Goal: Navigation & Orientation: Locate item on page

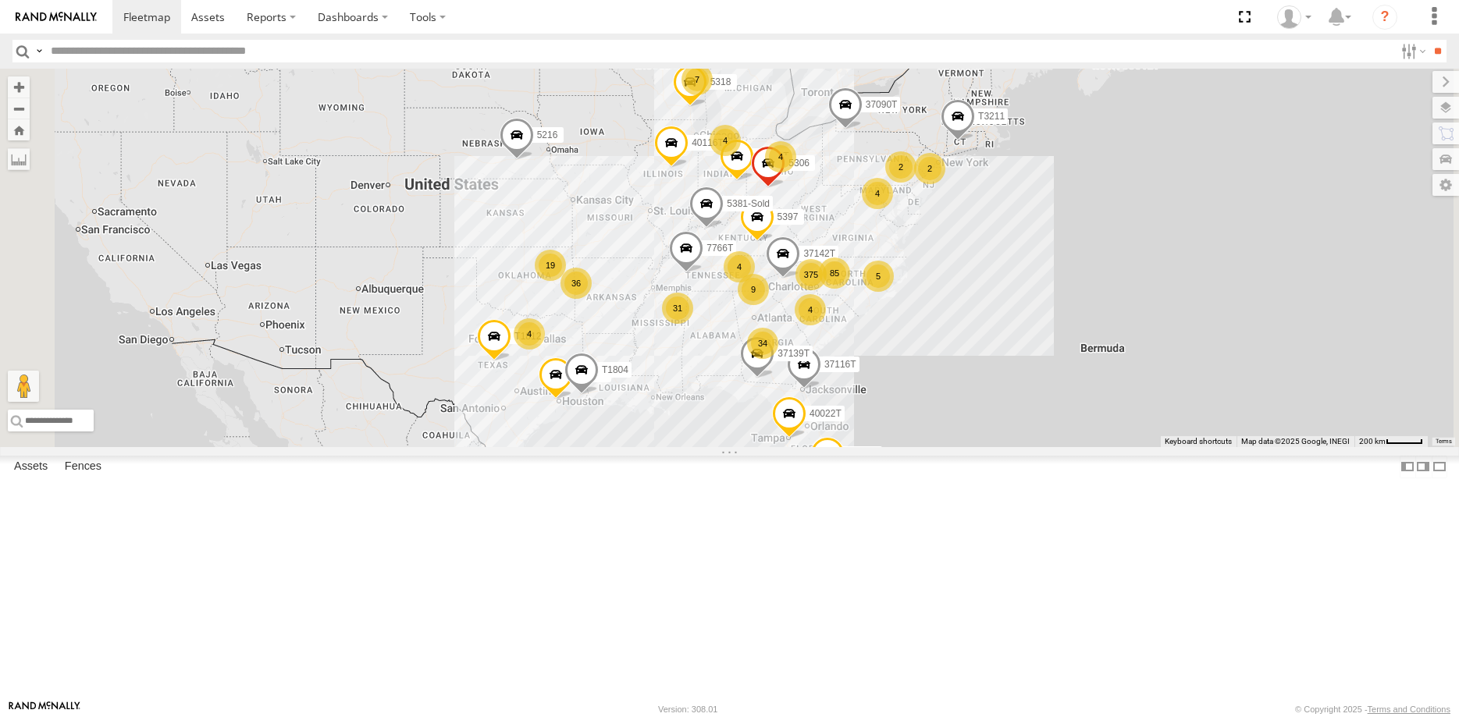
click at [0, 0] on span "Asset" at bounding box center [0, 0] width 0 height 0
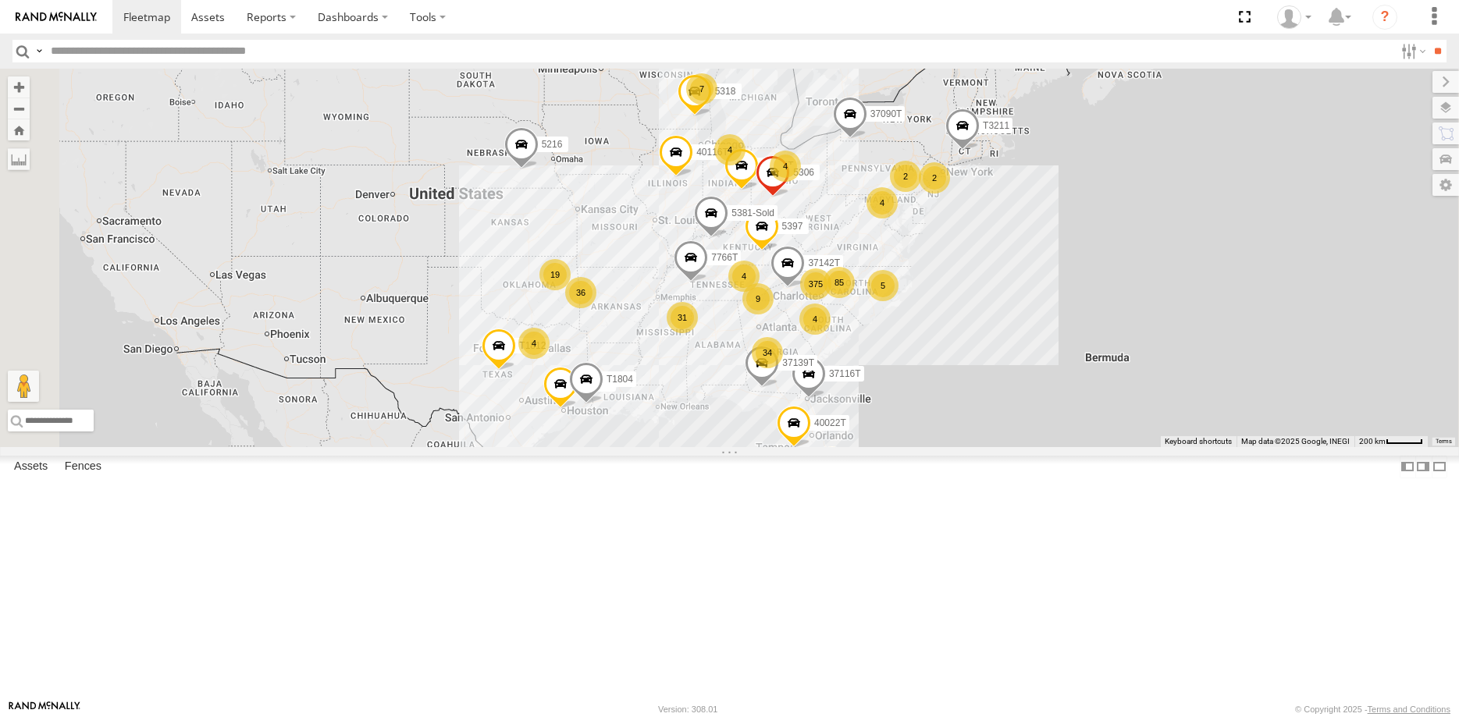
drag, startPoint x: 590, startPoint y: 461, endPoint x: 598, endPoint y: 473, distance: 14.7
click at [598, 447] on div "375 36 34 31 4 19 85 7 5216 5 5318 4 5397 40028T 4 40022T 4 40116T 4 7766T 9 87…" at bounding box center [729, 258] width 1459 height 379
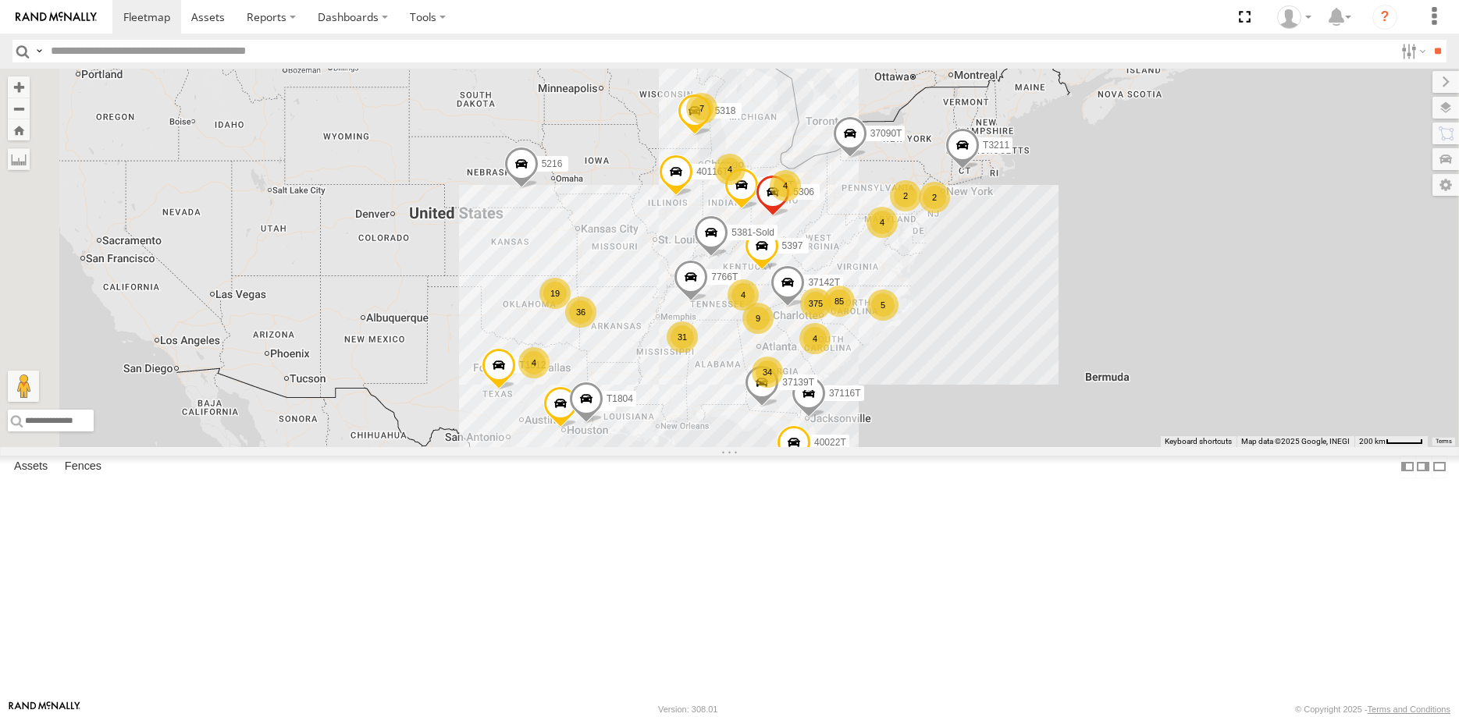
drag, startPoint x: 569, startPoint y: 395, endPoint x: 567, endPoint y: 409, distance: 14.2
click at [567, 409] on div "375 36 34 31 4 19 85 7 5216 5 5318 4 5397 40028T 4 40022T 4 40116T 4 7766T 9 87…" at bounding box center [729, 258] width 1459 height 379
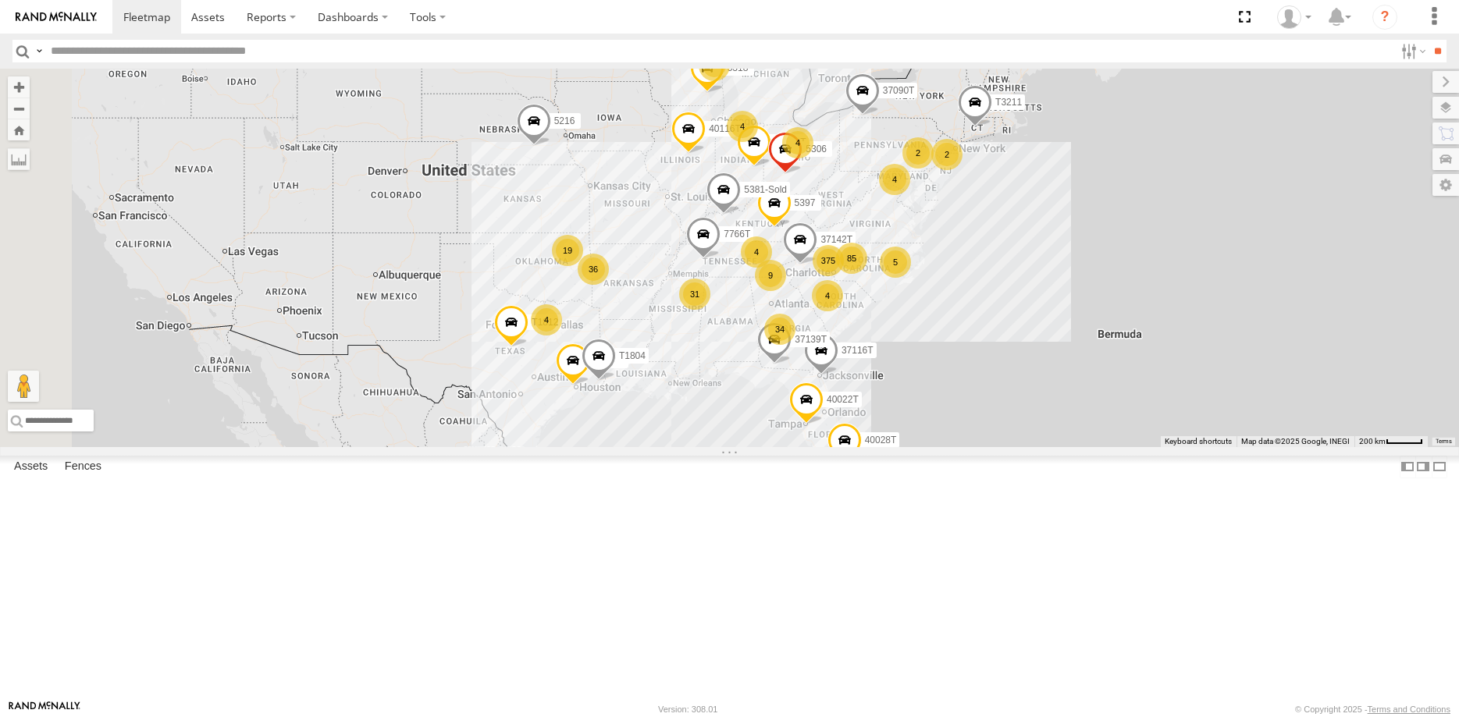
drag, startPoint x: 560, startPoint y: 418, endPoint x: 571, endPoint y: 378, distance: 42.0
click at [572, 379] on div "375 36 34 31 4 19 85 7 5216 5 5318 4 5397 40028T 4 40022T 4 40116T 4 7766T 9 87…" at bounding box center [729, 258] width 1459 height 379
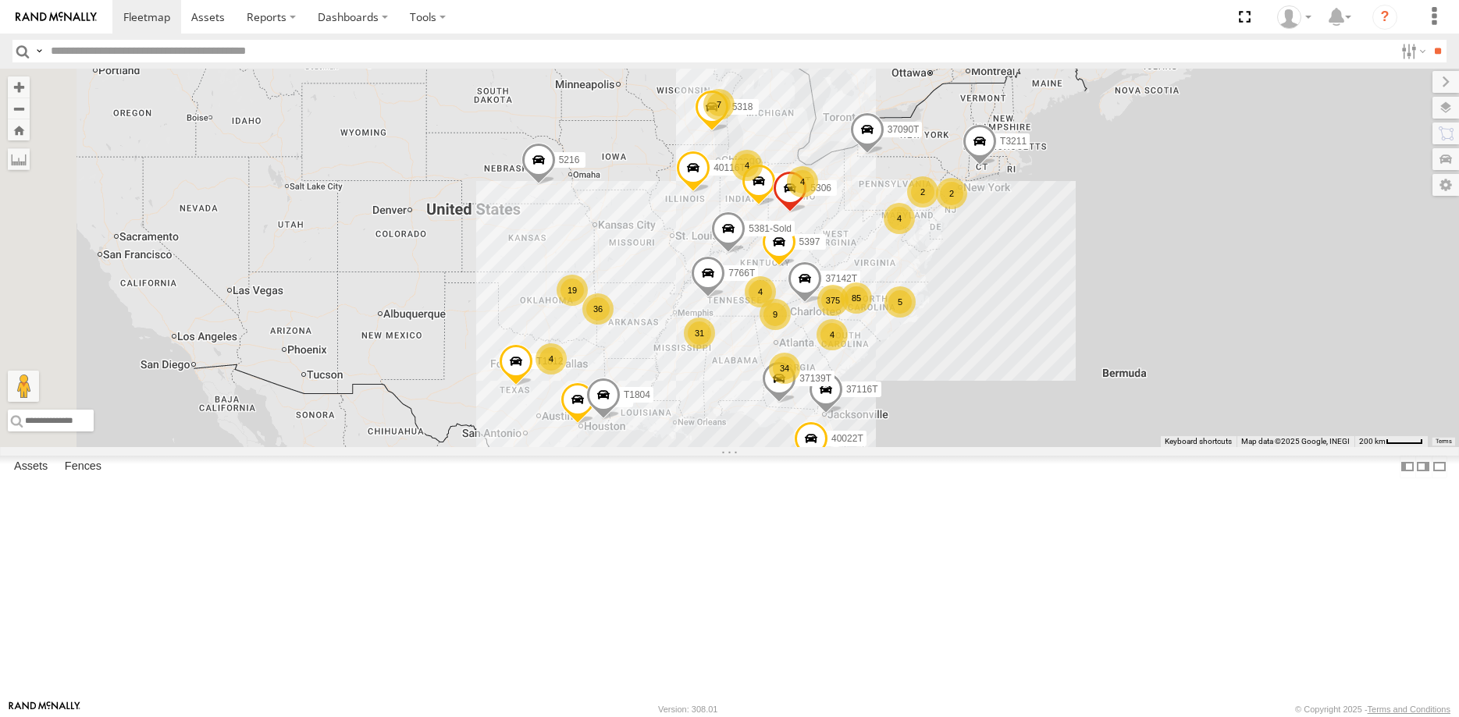
drag, startPoint x: 594, startPoint y: 450, endPoint x: 601, endPoint y: 479, distance: 29.7
click at [601, 447] on div "375 36 34 31 4 19 85 7 5216 5 5318 4 5397 40028T 4 40022T 4 40116T 4 7766T 9 87…" at bounding box center [729, 258] width 1459 height 379
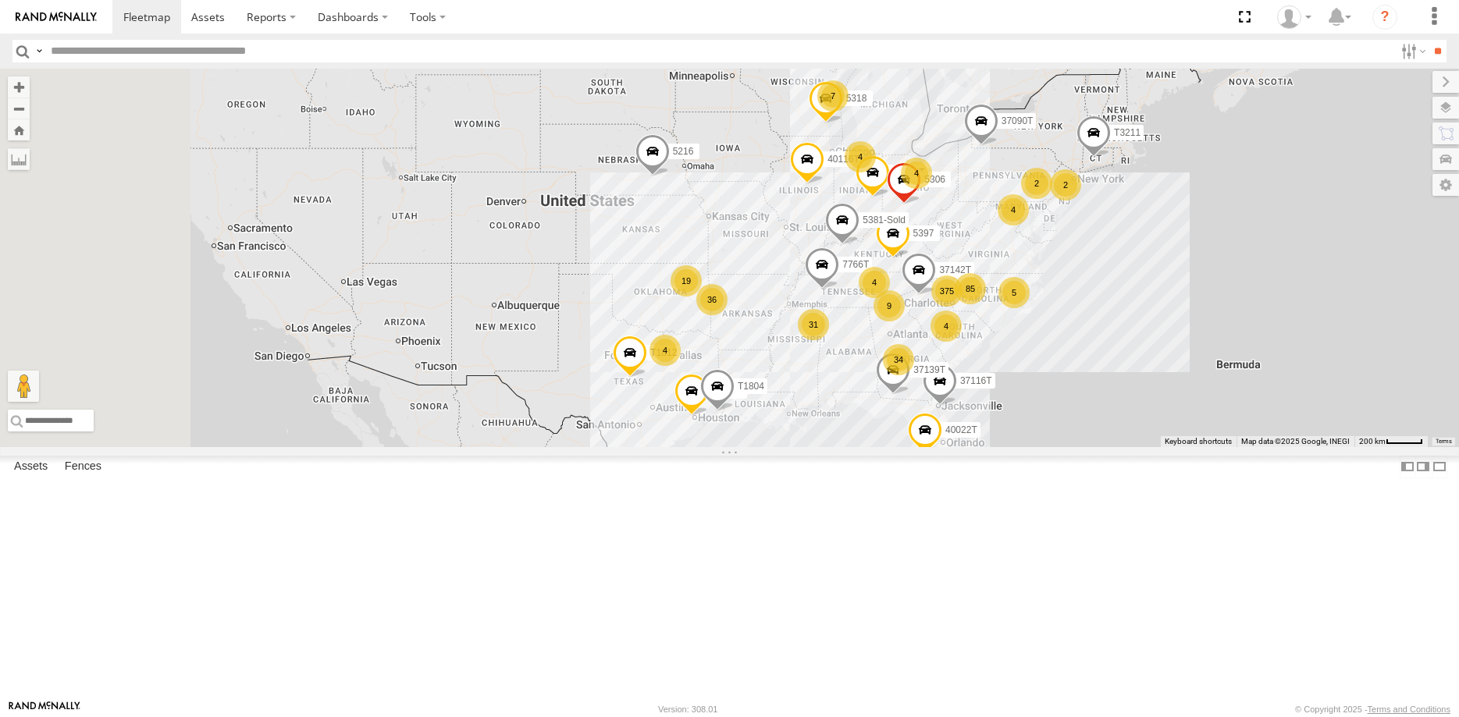
drag, startPoint x: 565, startPoint y: 414, endPoint x: 677, endPoint y: 413, distance: 111.6
click at [678, 413] on div "375 36 34 31 4 19 85 7 5216 5 5318 4 5397 40028T 4 40022T 4 40116T 4 7766T 9 87…" at bounding box center [729, 258] width 1459 height 379
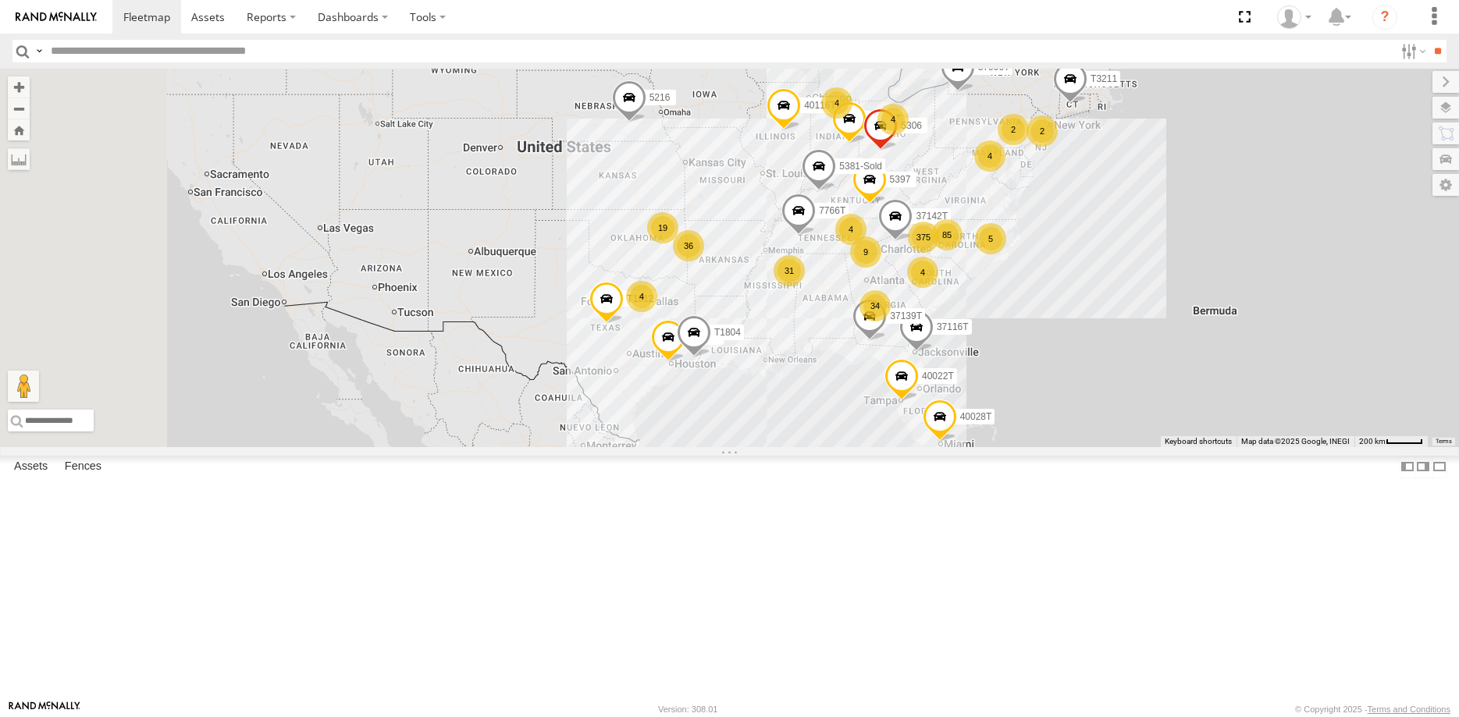
drag, startPoint x: 668, startPoint y: 408, endPoint x: 646, endPoint y: 365, distance: 48.5
click at [646, 368] on div "375 36 34 31 4 19 85 7 5216 5 5318 4 5397 40028T 4 40022T 4 40116T 4 7766T 9 87…" at bounding box center [729, 258] width 1459 height 379
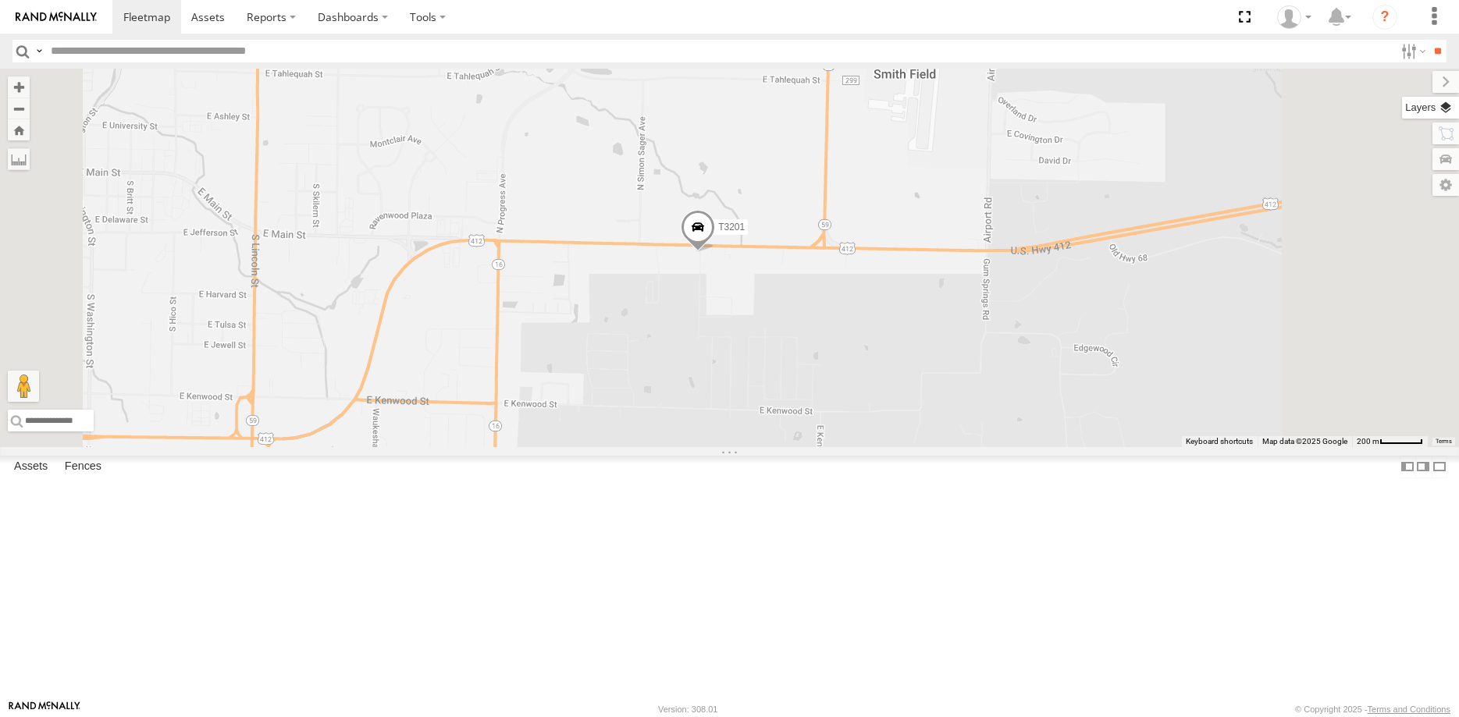
click at [1446, 110] on label at bounding box center [1430, 108] width 57 height 22
click at [0, 0] on span "Basemaps" at bounding box center [0, 0] width 0 height 0
drag, startPoint x: 1287, startPoint y: 159, endPoint x: 1274, endPoint y: 265, distance: 106.9
click at [0, 0] on span "Satellite + Roadmap" at bounding box center [0, 0] width 0 height 0
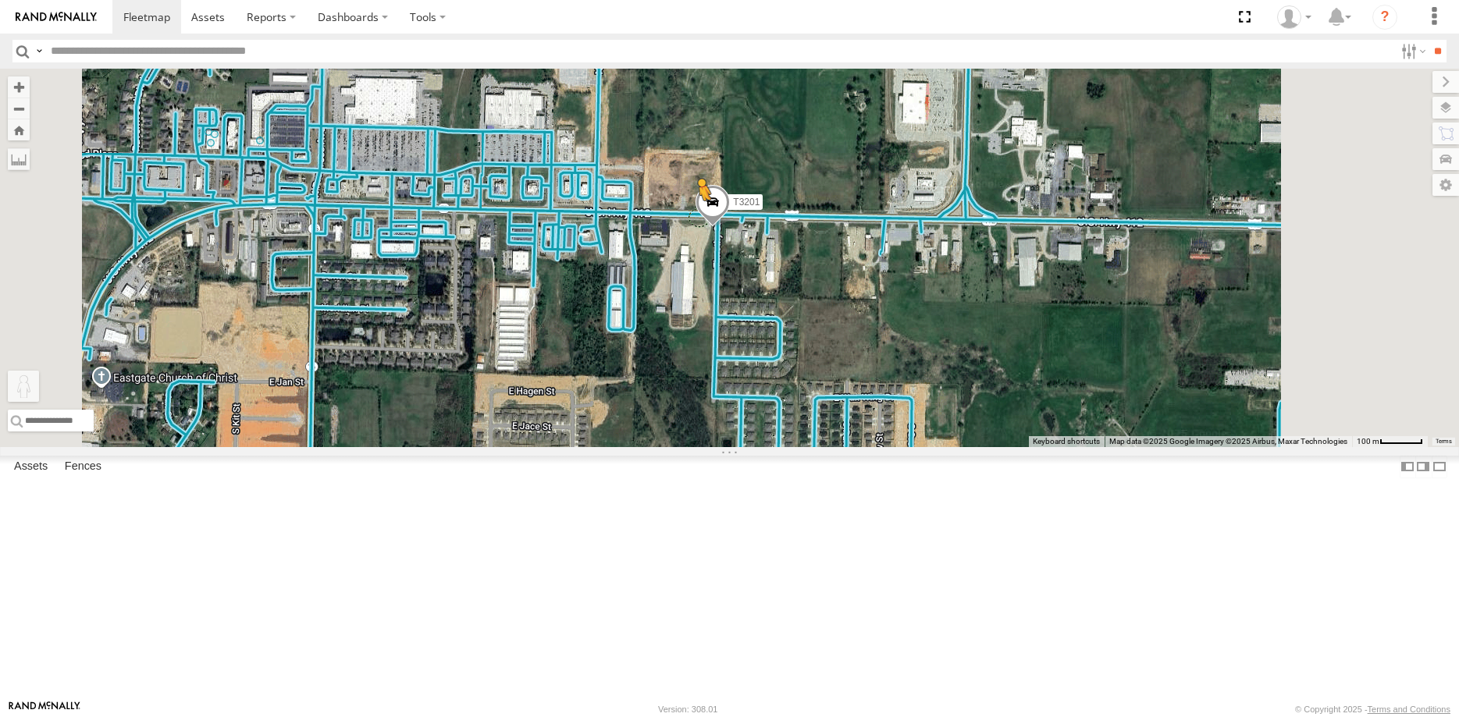
drag, startPoint x: 419, startPoint y: 641, endPoint x: 895, endPoint y: 342, distance: 561.6
click at [895, 342] on div "5216 5318 5397 40028T 40022T 40116T 7766T 87121T T1812 T3211 37116T 40066T T180…" at bounding box center [729, 258] width 1459 height 379
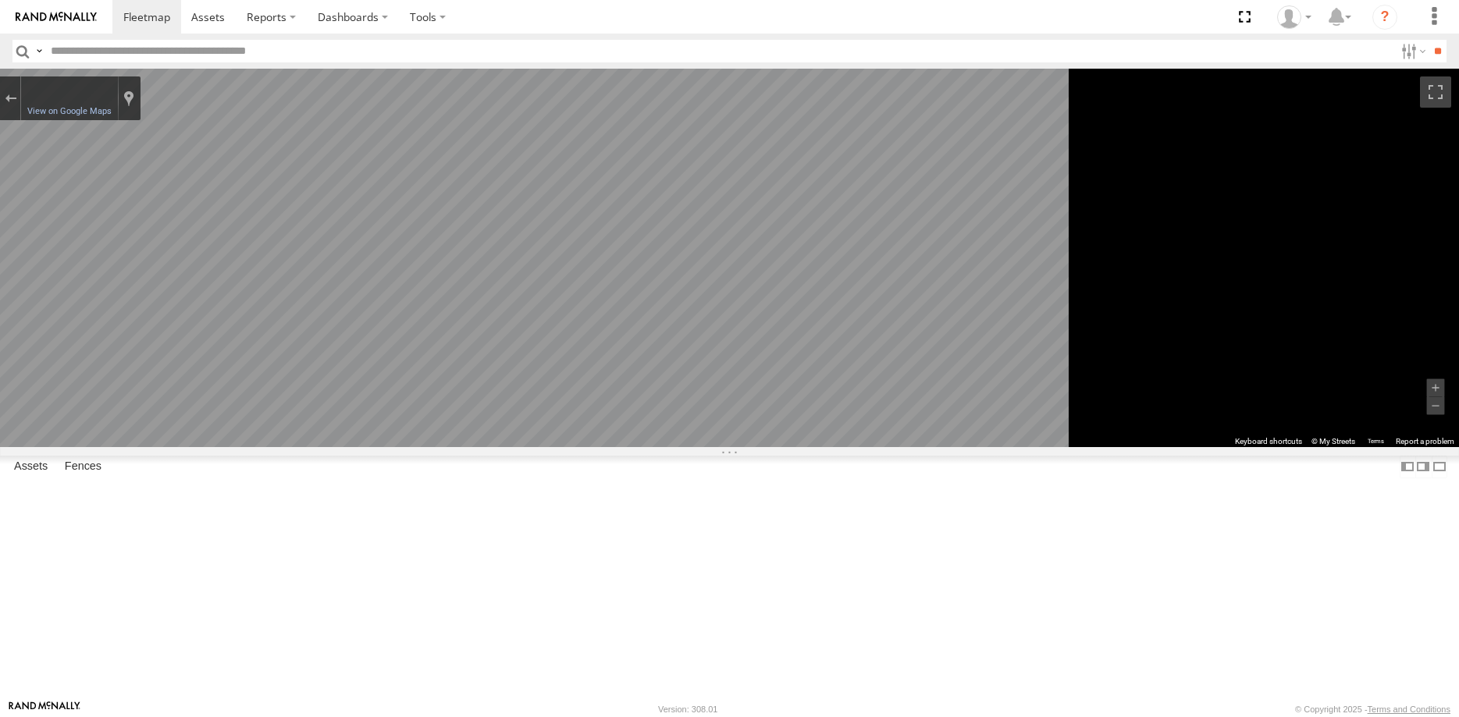
click at [831, 447] on div "To navigate the map with touch gestures double-tap and hold your finger on the …" at bounding box center [729, 258] width 1459 height 379
click at [20, 93] on button "Exit the Street View" at bounding box center [10, 98] width 20 height 21
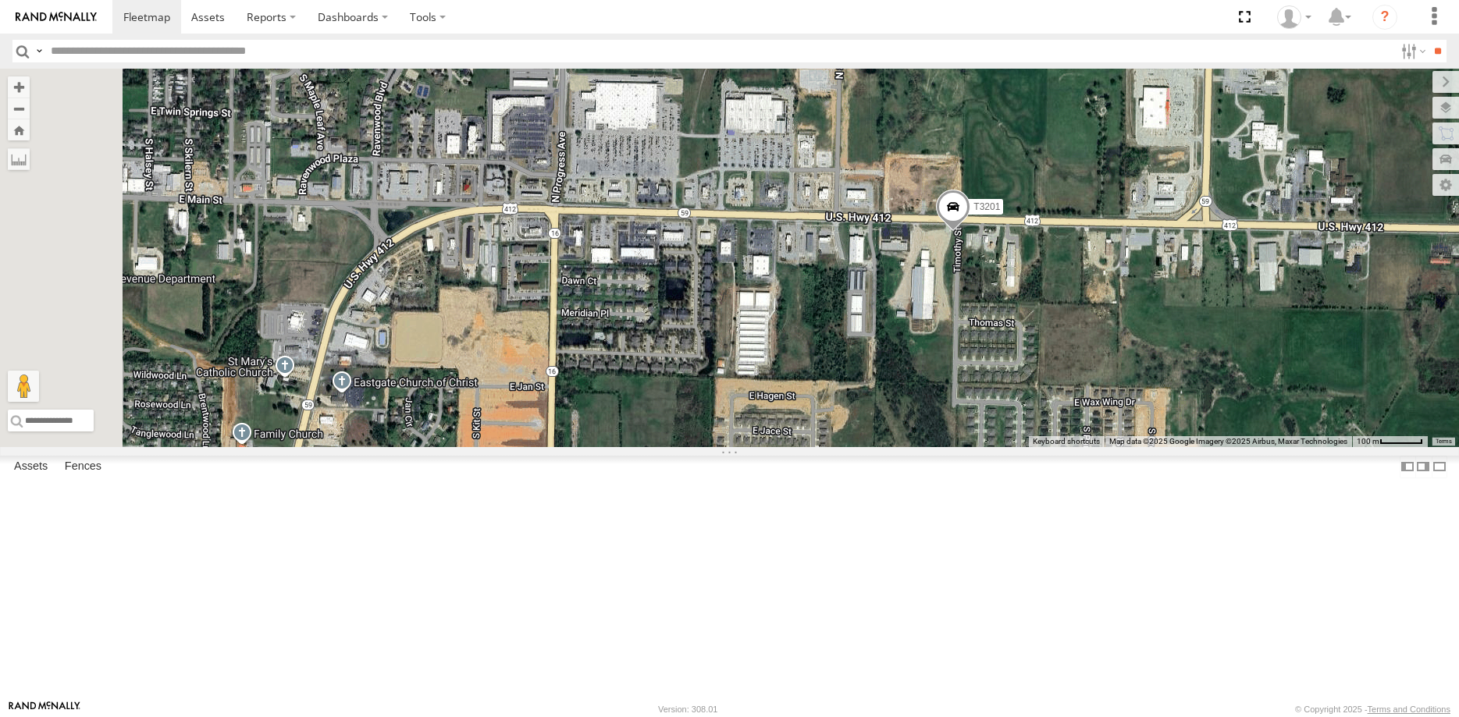
drag, startPoint x: 795, startPoint y: 465, endPoint x: 949, endPoint y: 489, distance: 156.3
click at [1037, 447] on div "T3201 Loading..." at bounding box center [729, 258] width 1459 height 379
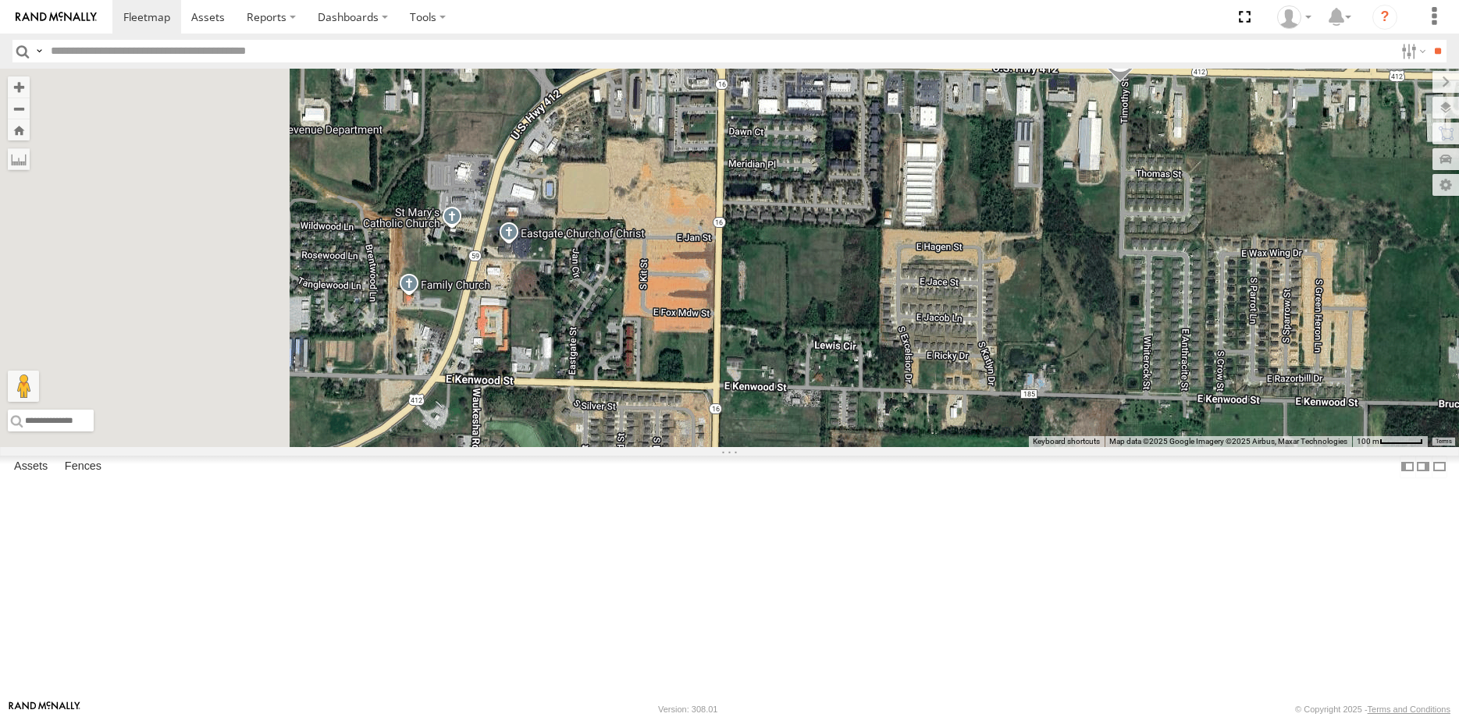
drag, startPoint x: 723, startPoint y: 478, endPoint x: 917, endPoint y: 297, distance: 264.6
click at [905, 316] on div "T3201 Loading..." at bounding box center [729, 258] width 1459 height 379
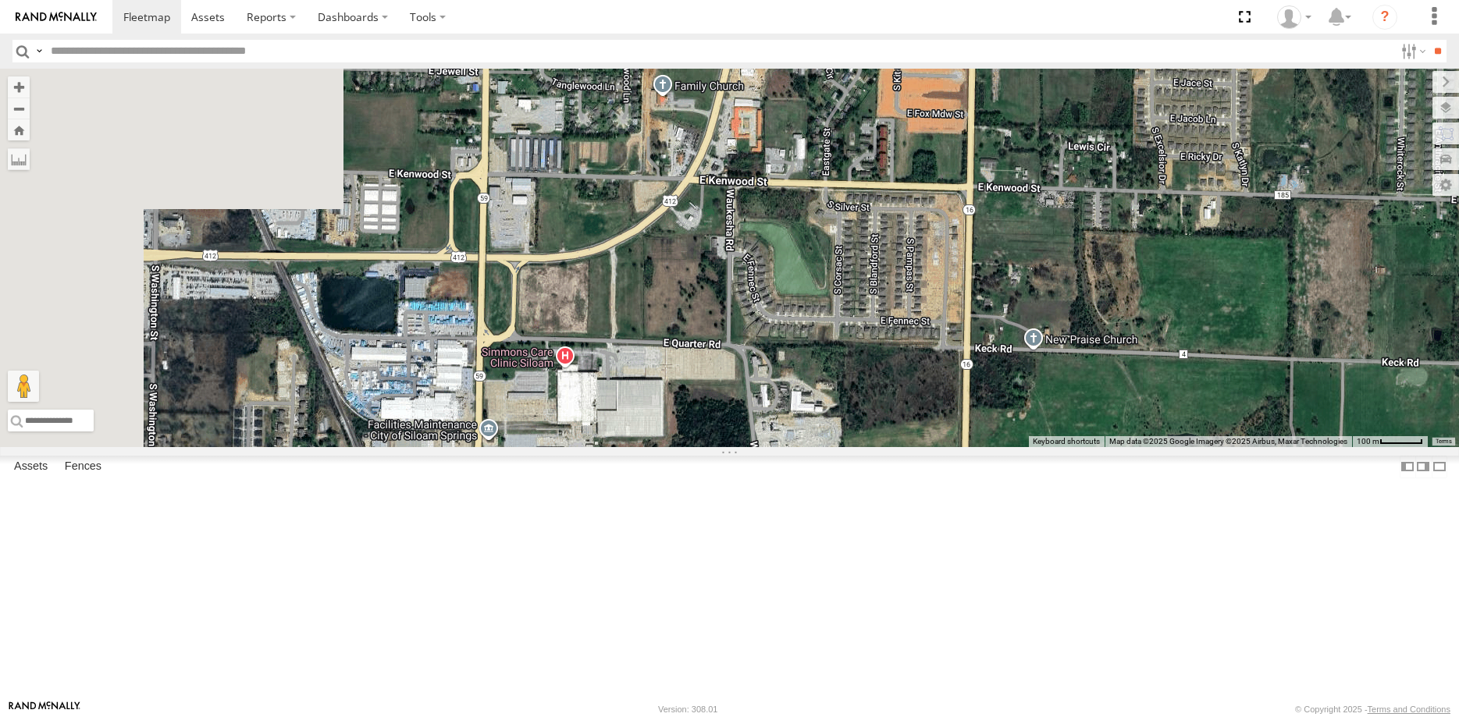
drag, startPoint x: 689, startPoint y: 546, endPoint x: 860, endPoint y: 406, distance: 221.3
click at [860, 406] on div "T3201 Loading..." at bounding box center [729, 258] width 1459 height 379
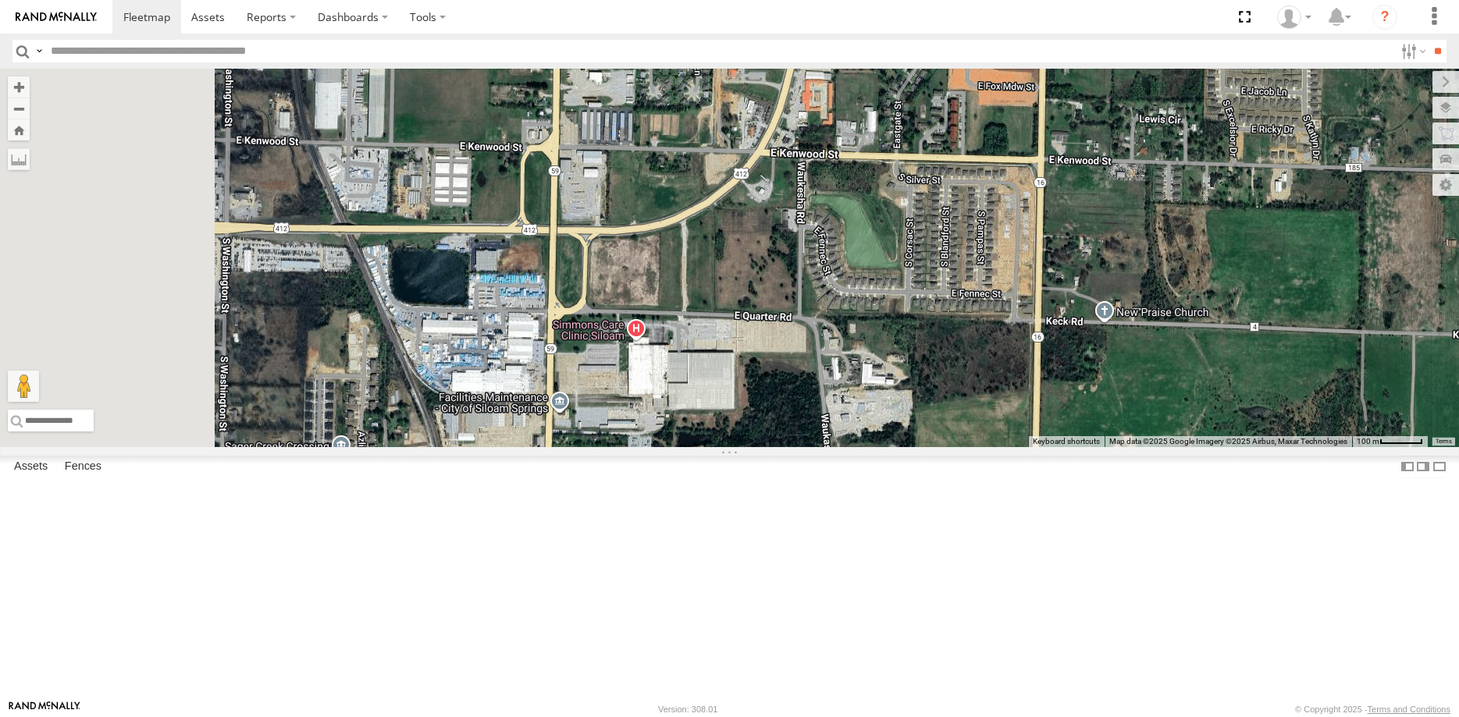
drag, startPoint x: 697, startPoint y: 411, endPoint x: 813, endPoint y: 390, distance: 118.2
click at [813, 390] on div "T3201 Loading..." at bounding box center [729, 258] width 1459 height 379
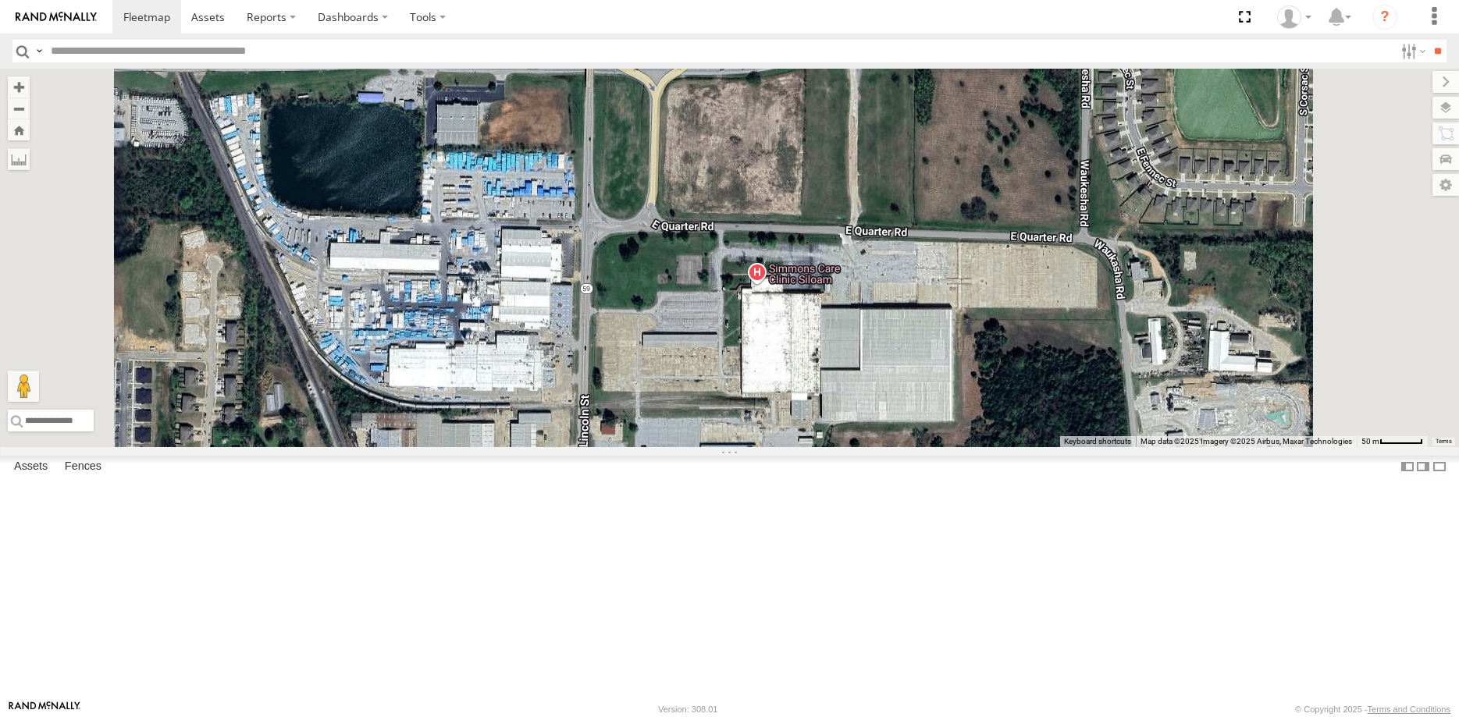
drag, startPoint x: 843, startPoint y: 387, endPoint x: 792, endPoint y: 413, distance: 57.6
click at [792, 413] on div "T3201 Loading..." at bounding box center [729, 258] width 1459 height 379
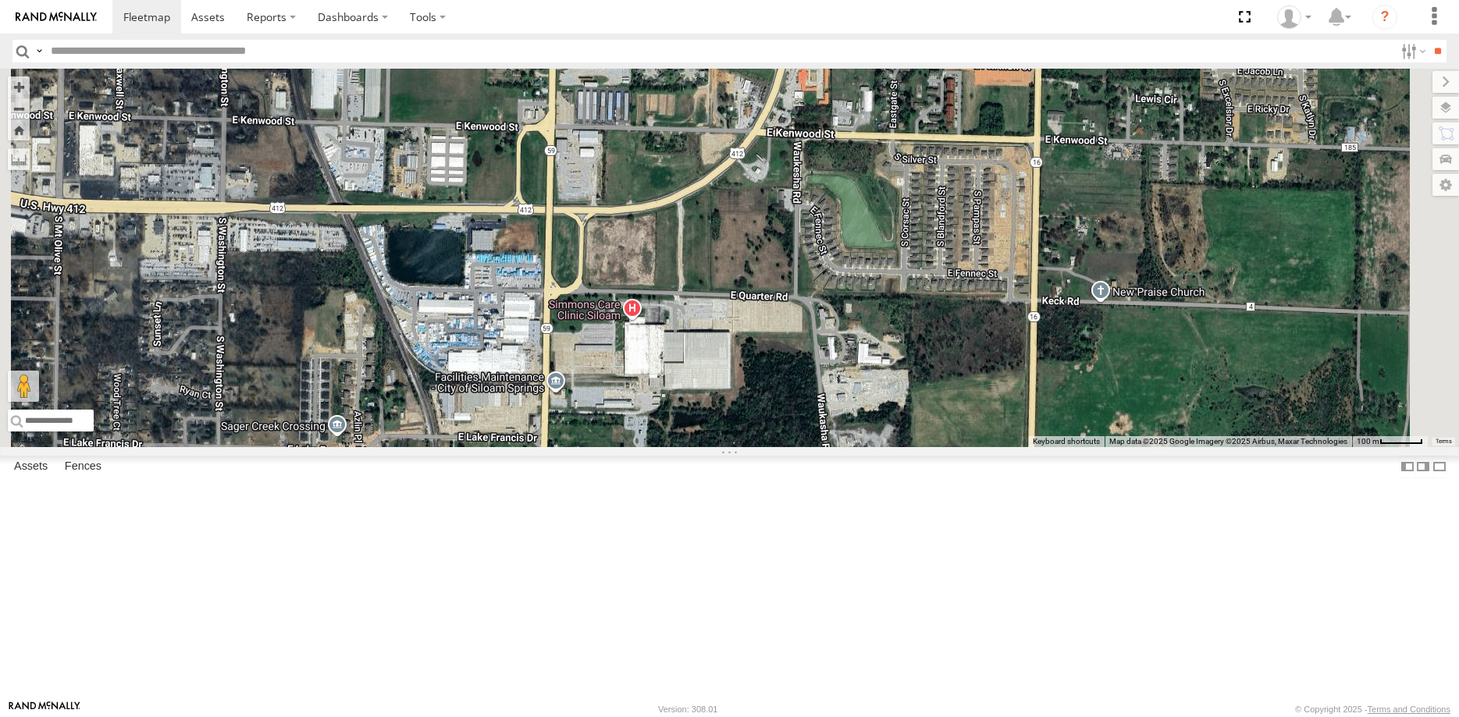
drag, startPoint x: 781, startPoint y: 353, endPoint x: 764, endPoint y: 378, distance: 29.9
click at [764, 378] on div "T3201 Loading..." at bounding box center [729, 258] width 1459 height 379
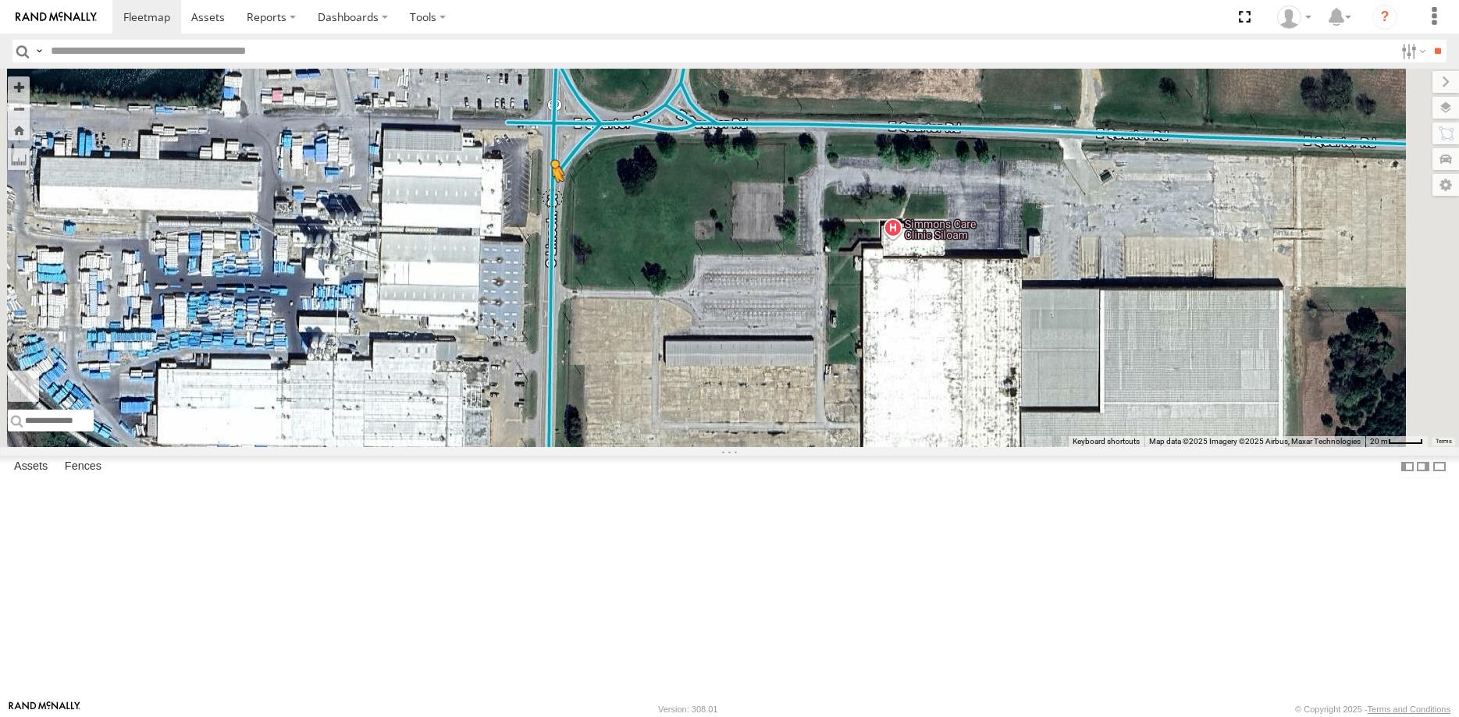
drag, startPoint x: 419, startPoint y: 639, endPoint x: 748, endPoint y: 323, distance: 456.1
click at [748, 323] on div "T3201 To activate drag with keyboard, press Alt + Enter. Once in keyboard drag …" at bounding box center [729, 258] width 1459 height 379
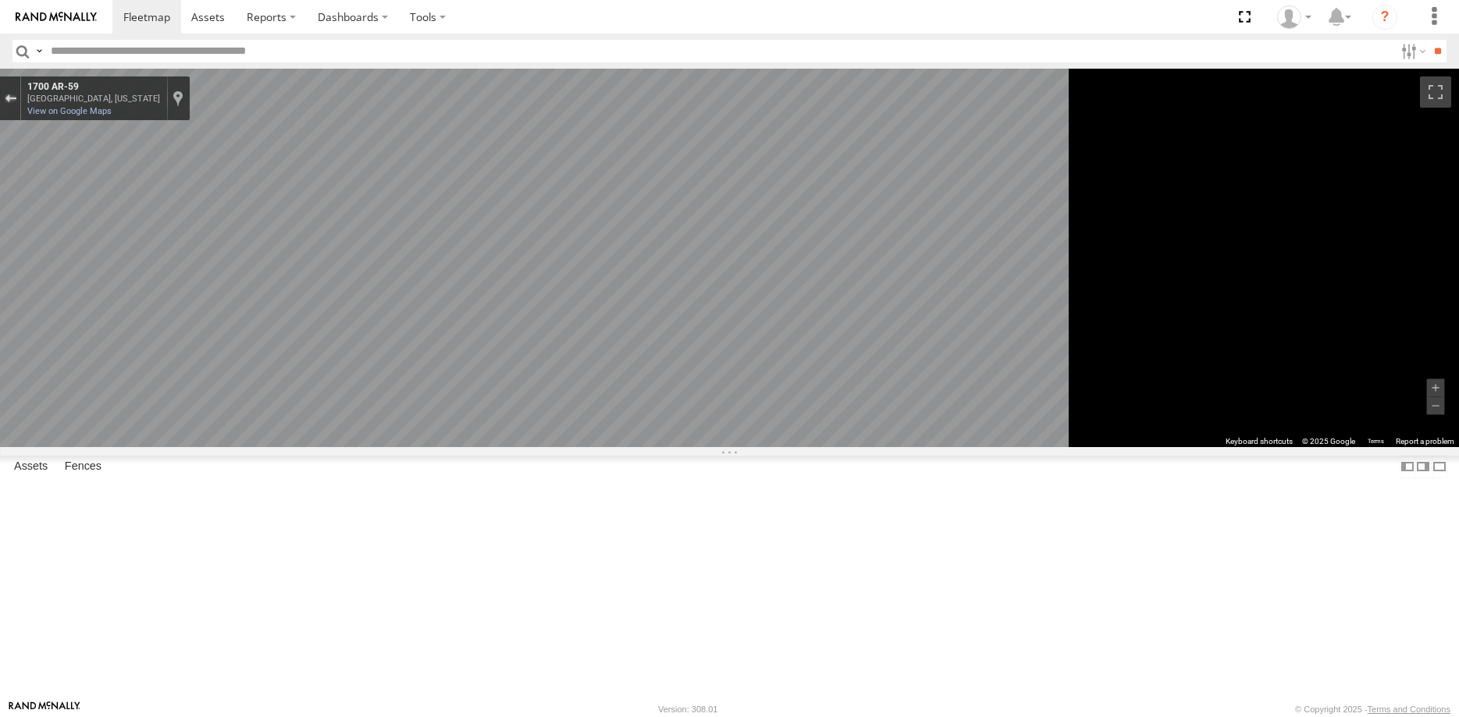
click at [20, 94] on button "Exit the Street View" at bounding box center [10, 98] width 20 height 21
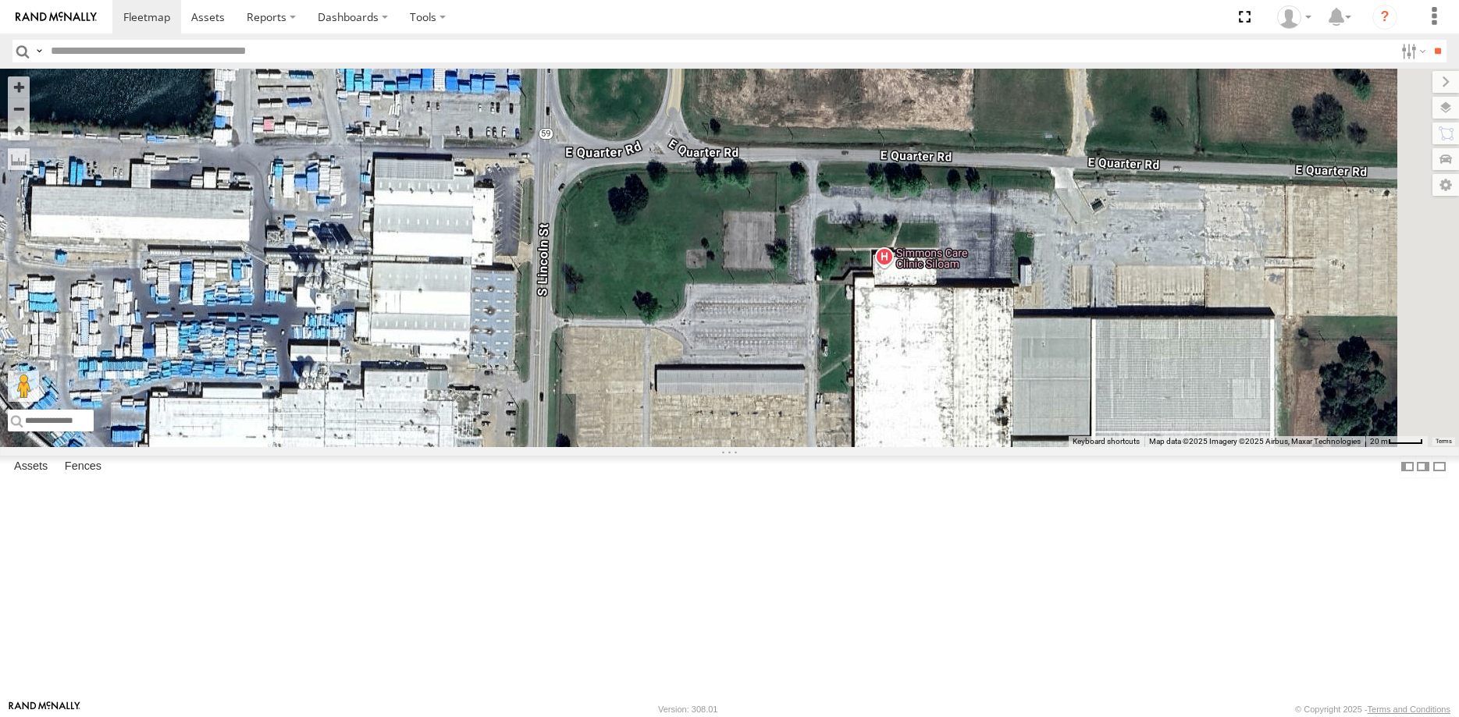
drag, startPoint x: 808, startPoint y: 344, endPoint x: 778, endPoint y: 433, distance: 93.1
click at [778, 433] on div "T3201 Loading..." at bounding box center [729, 258] width 1459 height 379
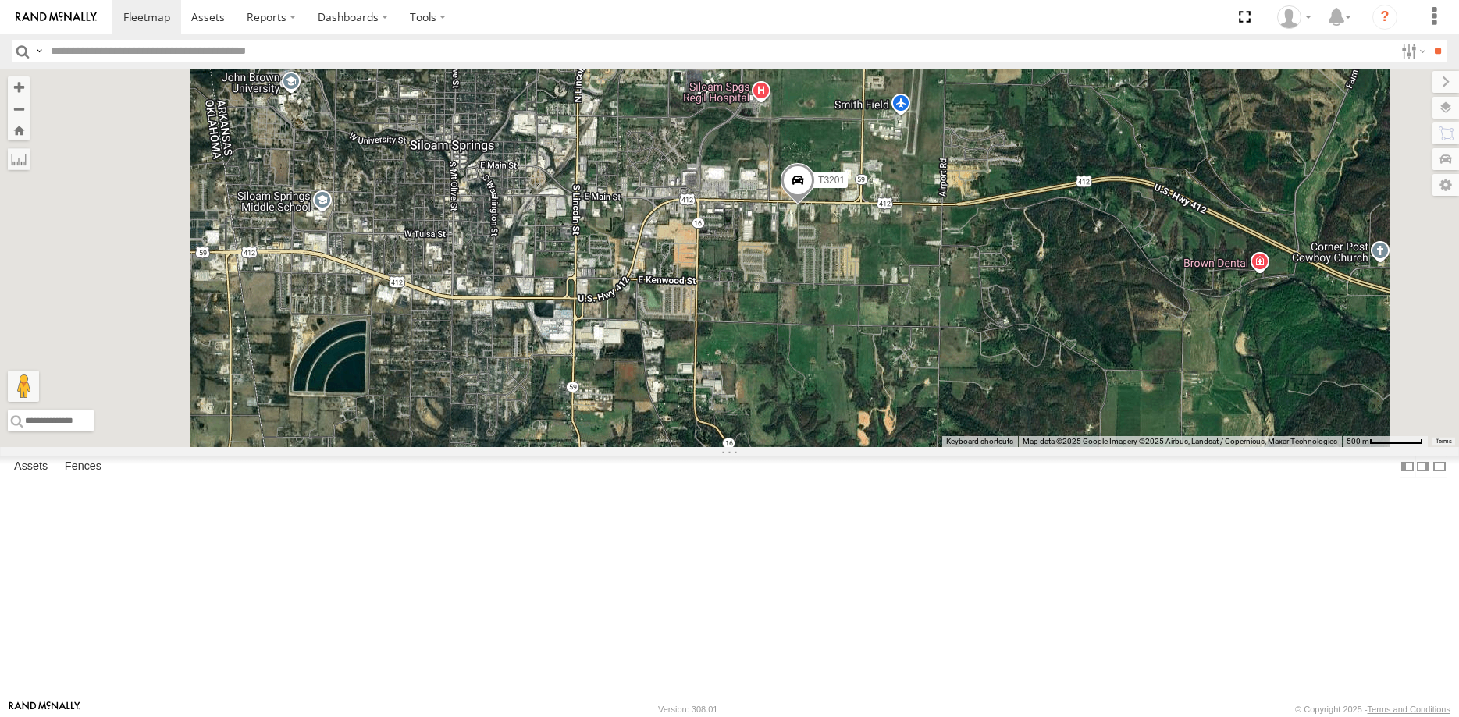
click at [1028, 443] on div "T3201 Loading..." at bounding box center [729, 258] width 1459 height 379
